Goal: Check status: Check status

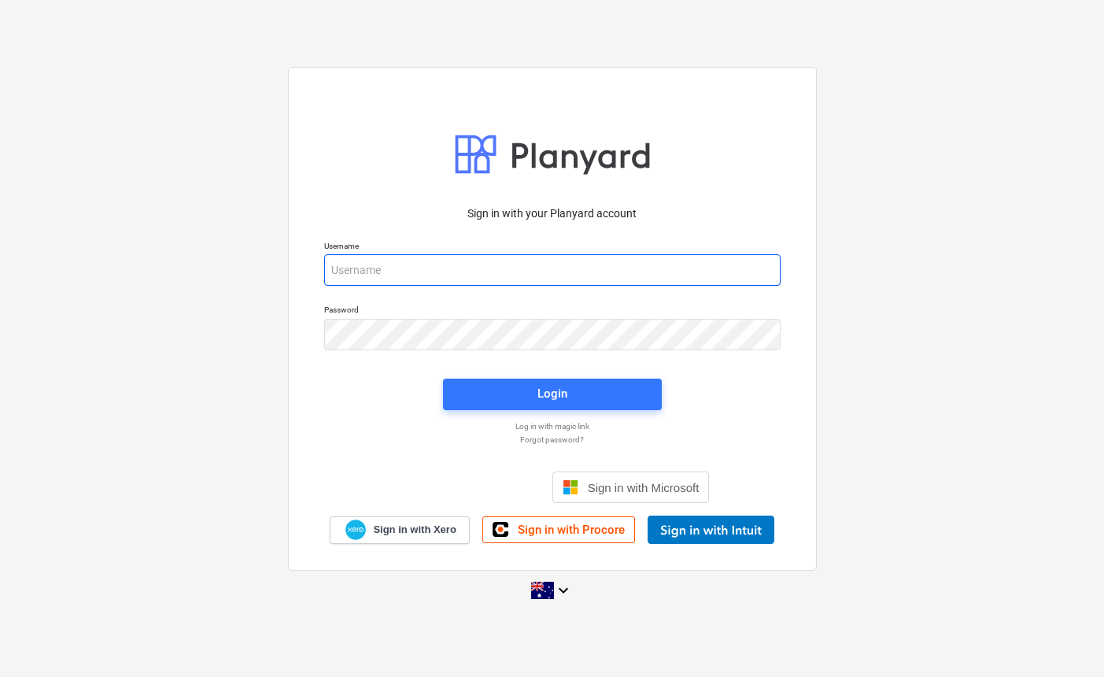
click at [578, 270] on input "email" at bounding box center [552, 269] width 457 height 31
type input "[EMAIL_ADDRESS][DOMAIN_NAME]"
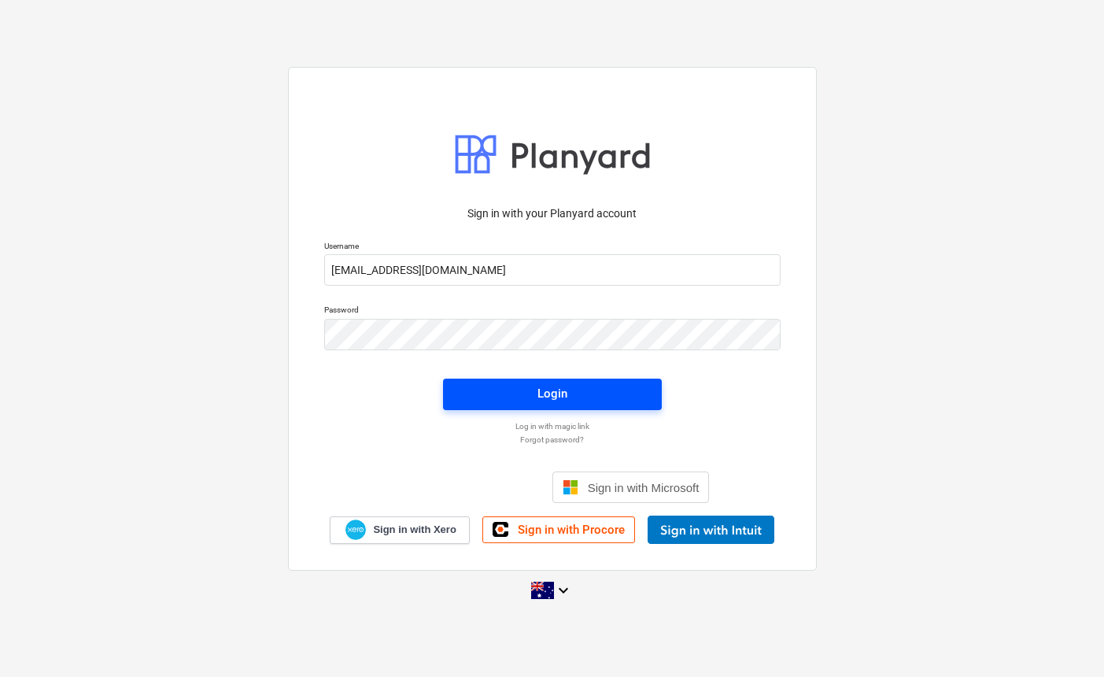
click at [609, 394] on span "Login" at bounding box center [552, 393] width 181 height 20
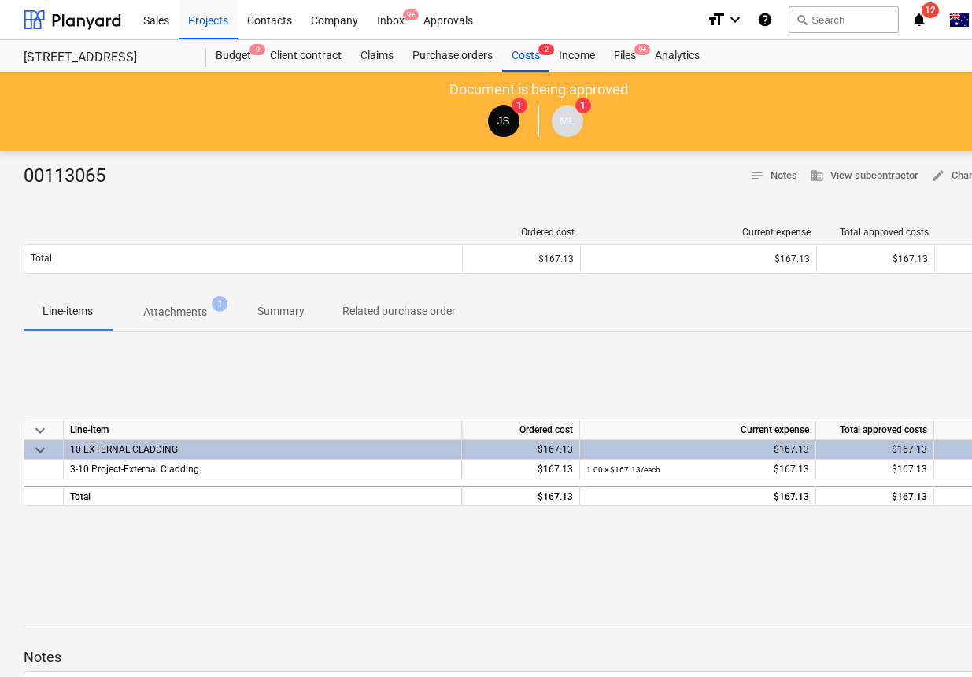
click at [865, 342] on div "00113065 notes Notes business View subcontractor edit Change delete Delete Orde…" at bounding box center [538, 489] width 1077 height 676
click at [205, 313] on p "Attachments" at bounding box center [175, 312] width 64 height 17
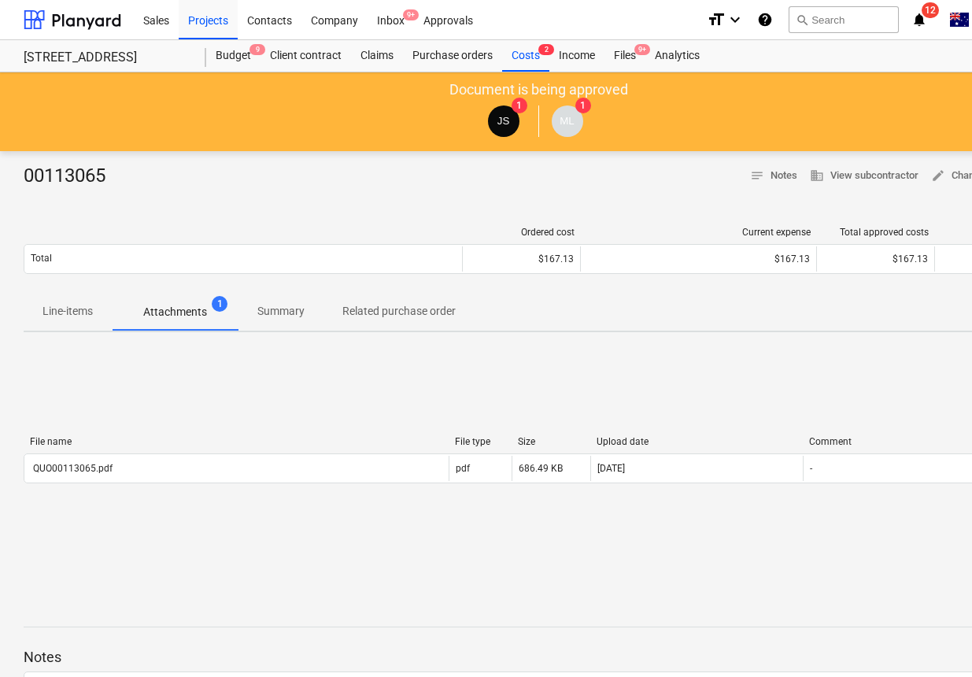
click at [284, 314] on p "Summary" at bounding box center [280, 311] width 47 height 17
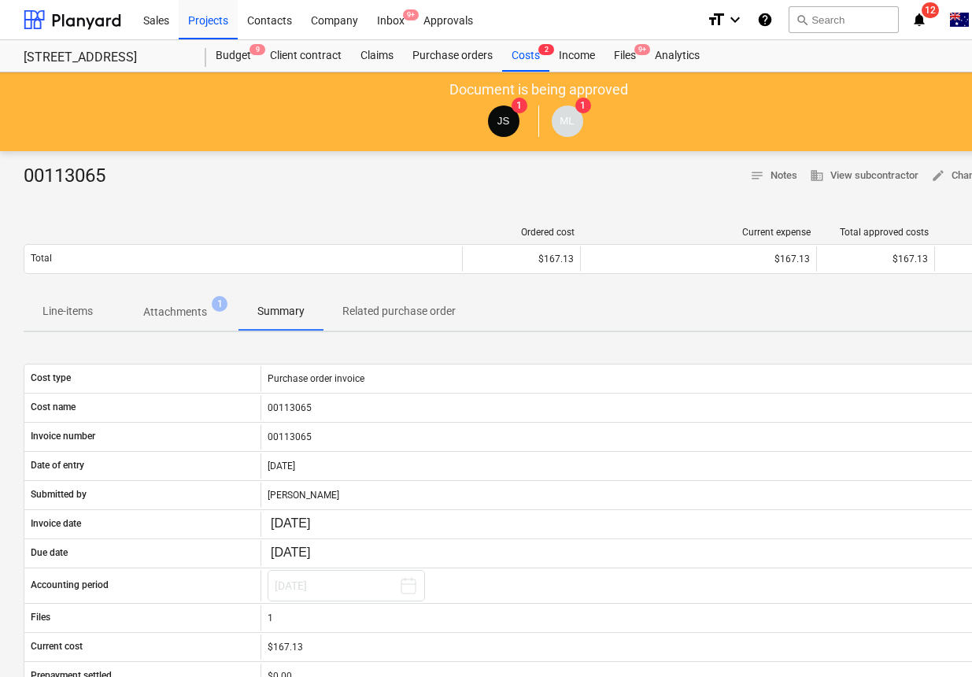
click at [356, 312] on p "Related purchase order" at bounding box center [398, 311] width 113 height 17
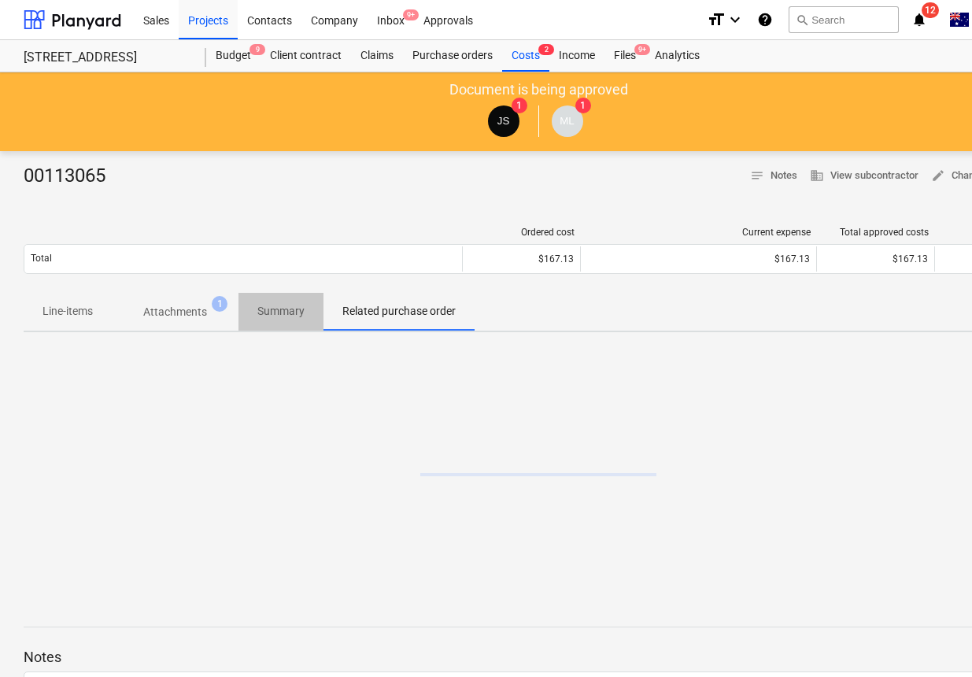
drag, startPoint x: 249, startPoint y: 320, endPoint x: 146, endPoint y: 309, distance: 102.9
click at [249, 320] on span "Summary" at bounding box center [281, 311] width 85 height 26
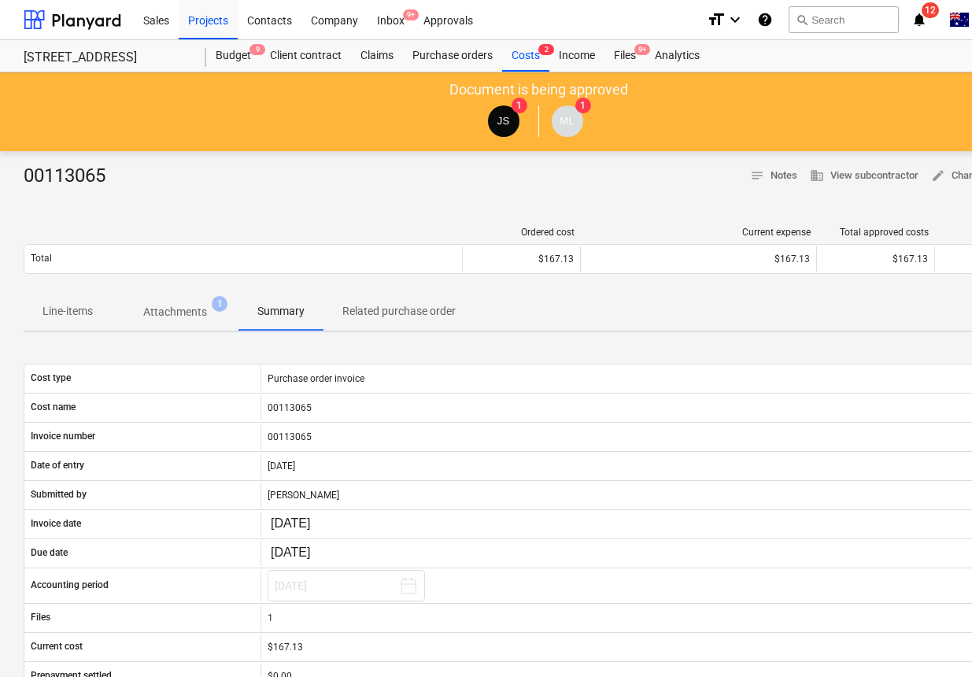
click at [135, 306] on span "Attachments 1" at bounding box center [175, 312] width 89 height 17
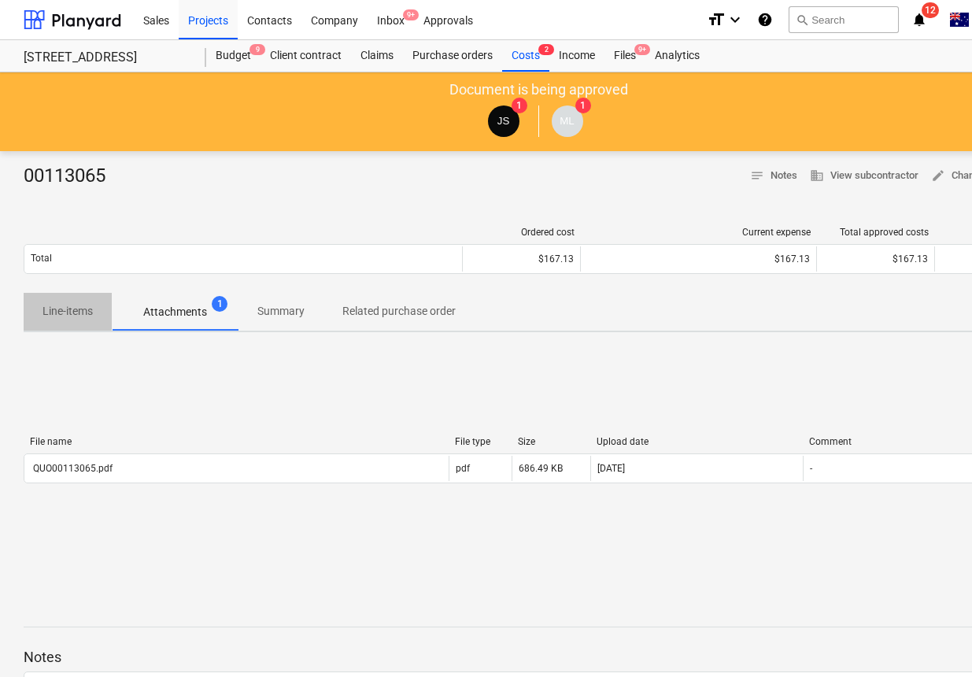
click at [68, 316] on p "Line-items" at bounding box center [68, 311] width 50 height 17
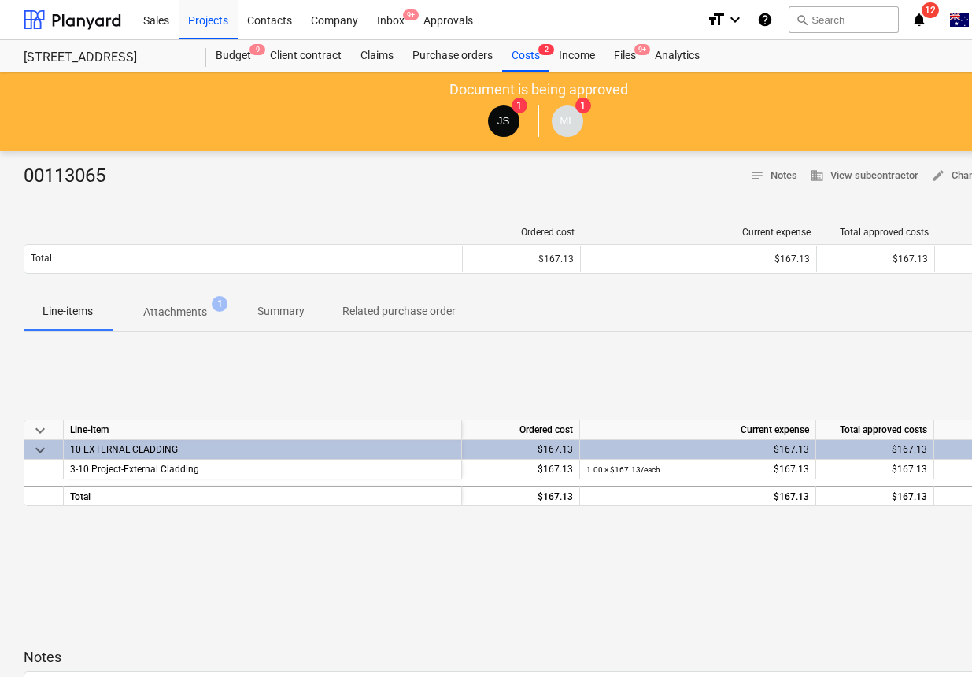
click at [324, 374] on div "keyboard_arrow_down Line-item Ordered cost Current expense Total approved costs…" at bounding box center [539, 463] width 1030 height 236
drag, startPoint x: 460, startPoint y: 183, endPoint x: 229, endPoint y: 54, distance: 263.9
click at [458, 183] on div "00113065 notes Notes business View subcontractor edit Change delete Delete" at bounding box center [539, 176] width 1030 height 25
